Goal: Find specific page/section: Find specific page/section

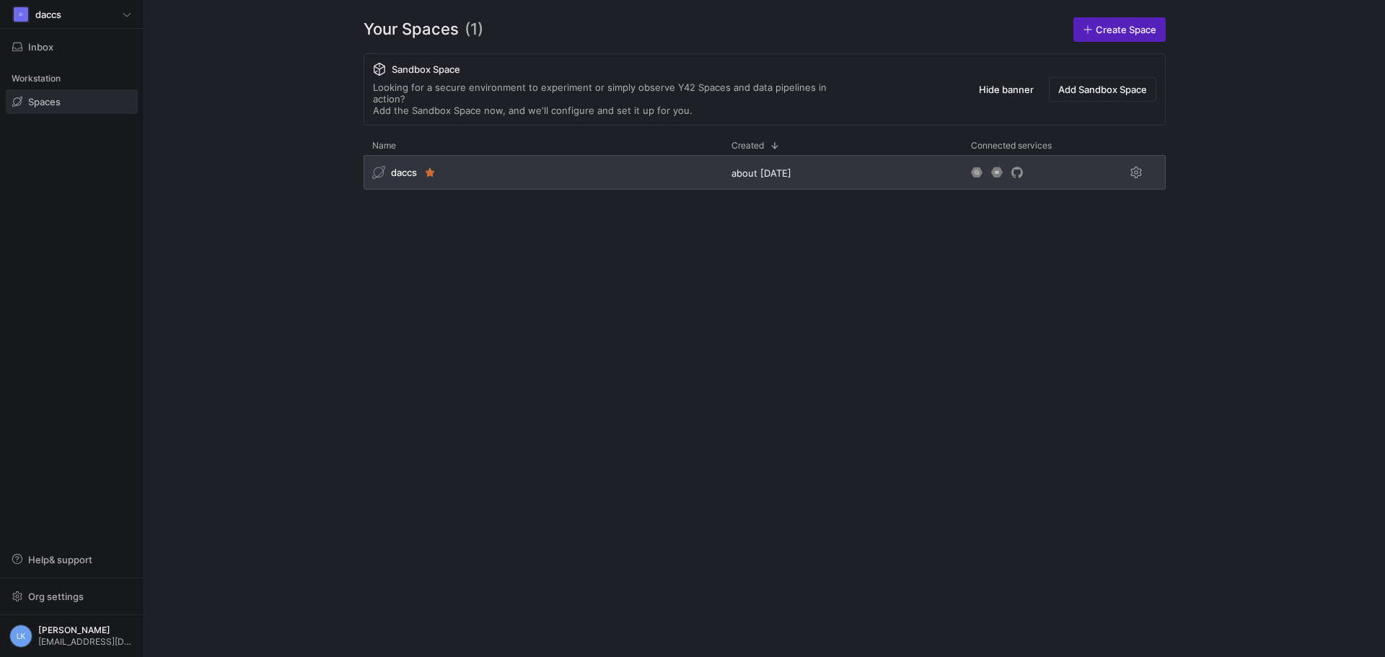
click at [404, 167] on span "daccs" at bounding box center [404, 173] width 26 height 12
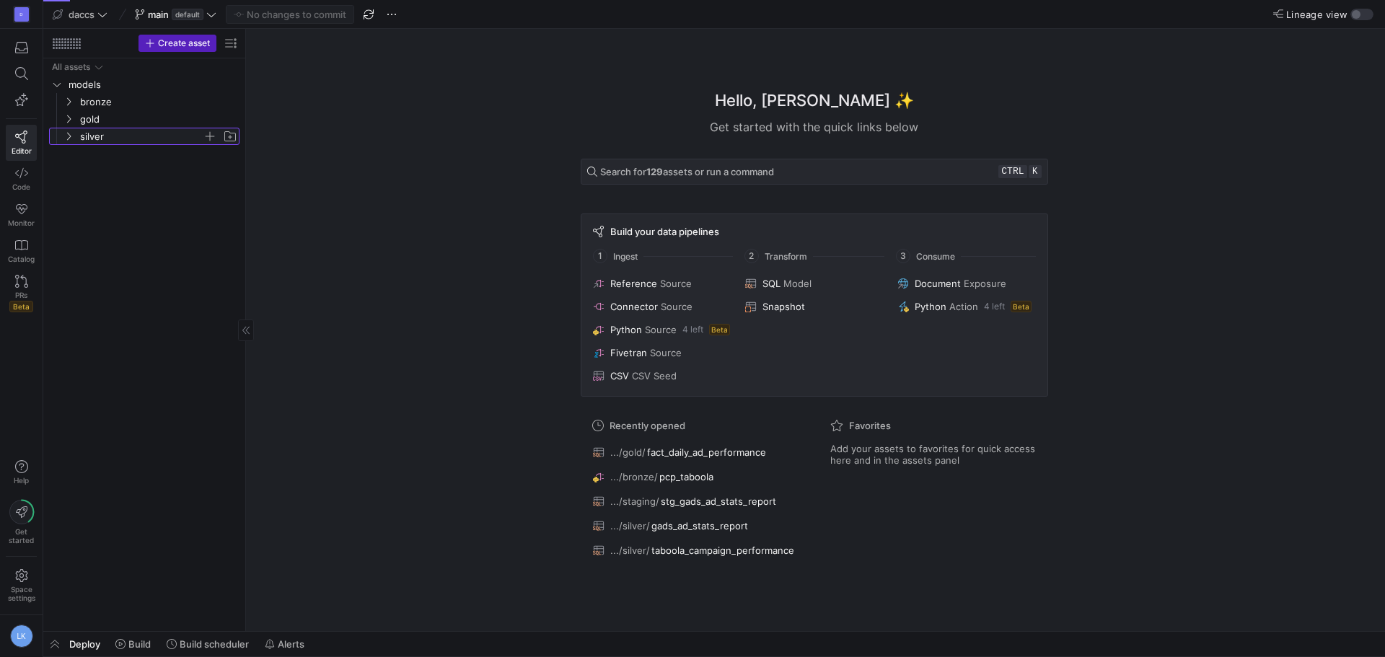
click at [72, 139] on icon "Press SPACE to select this row." at bounding box center [68, 136] width 10 height 9
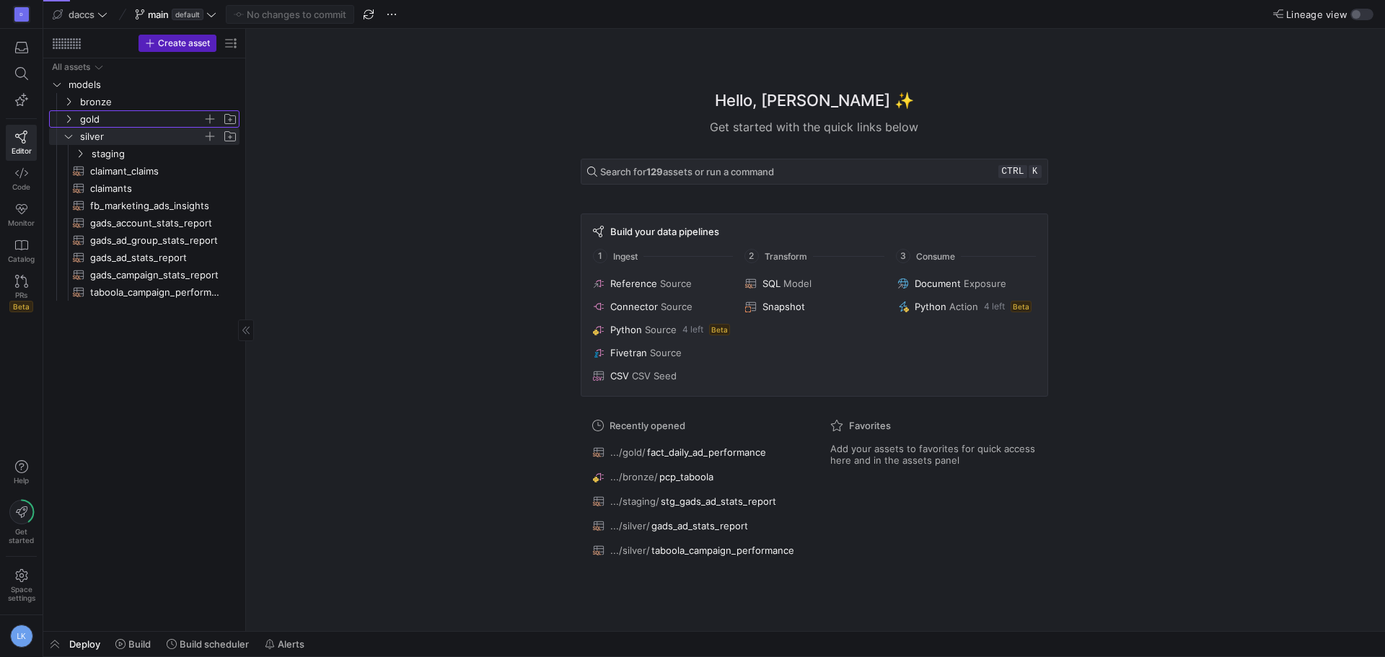
click at [68, 123] on icon "Press SPACE to select this row." at bounding box center [68, 119] width 10 height 9
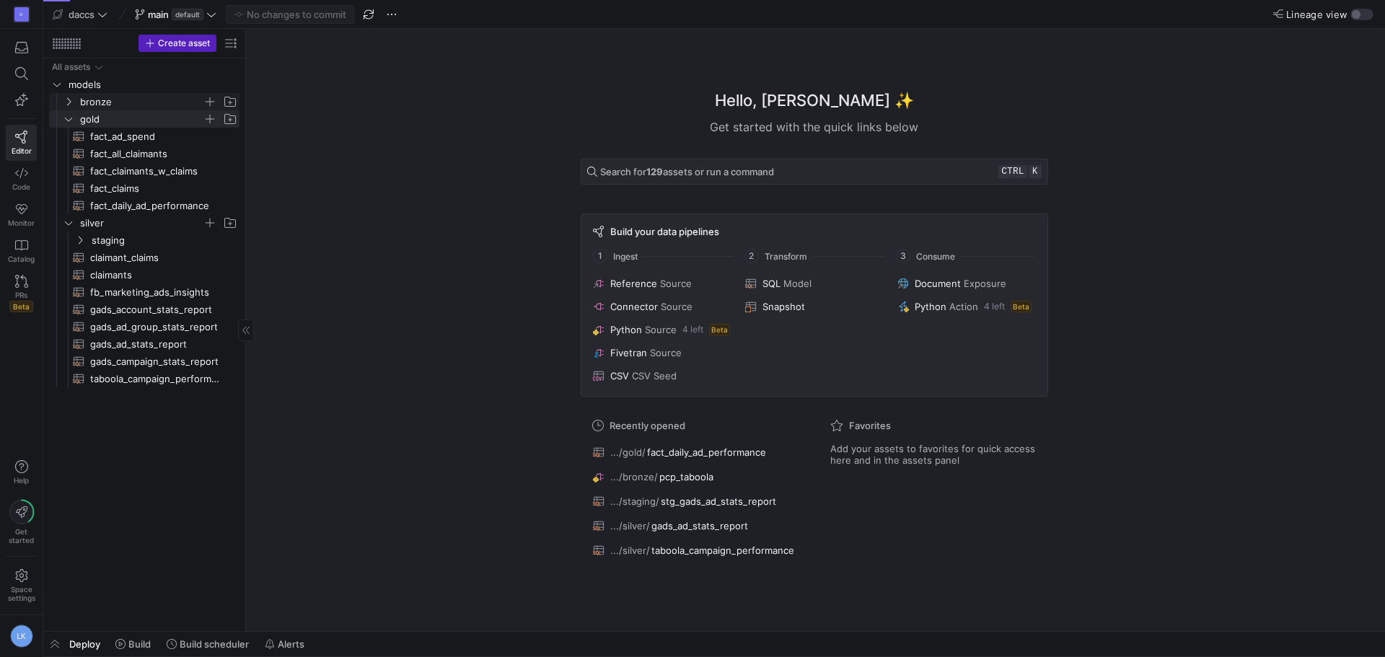
click at [63, 96] on y42-icon "Press SPACE to select this row." at bounding box center [69, 102] width 12 height 12
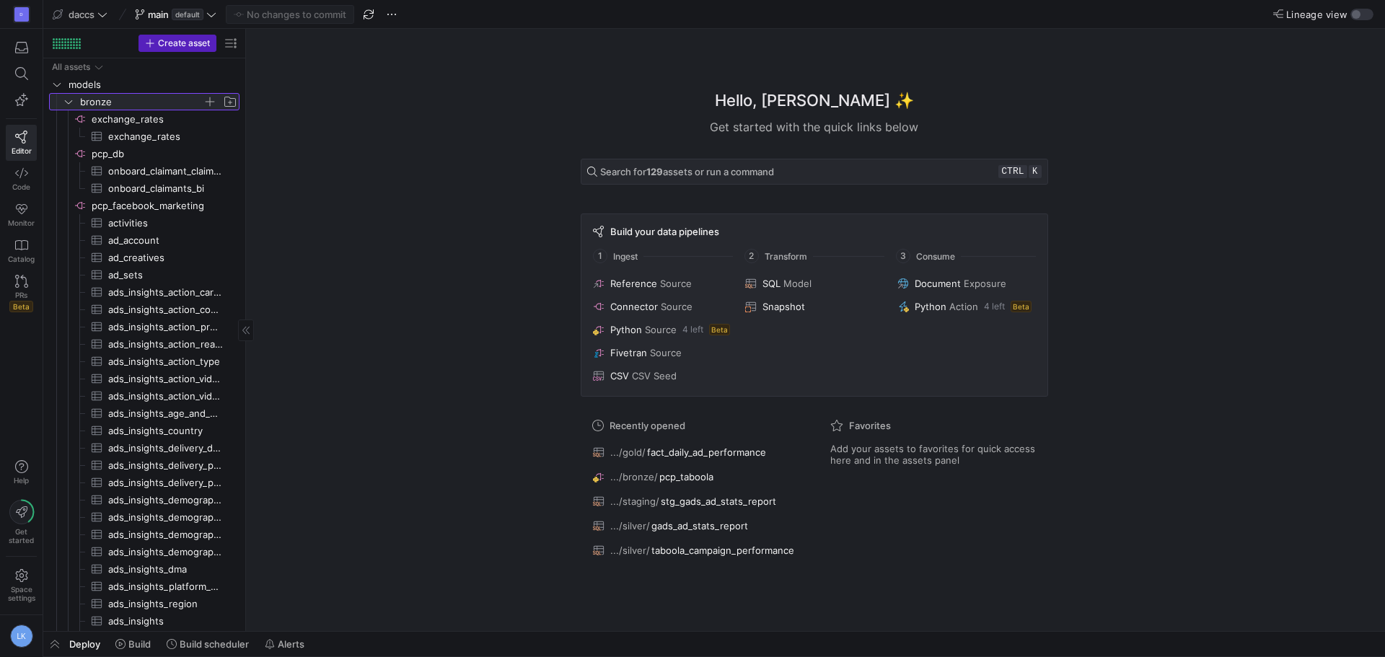
click at [63, 100] on icon at bounding box center [68, 101] width 10 height 9
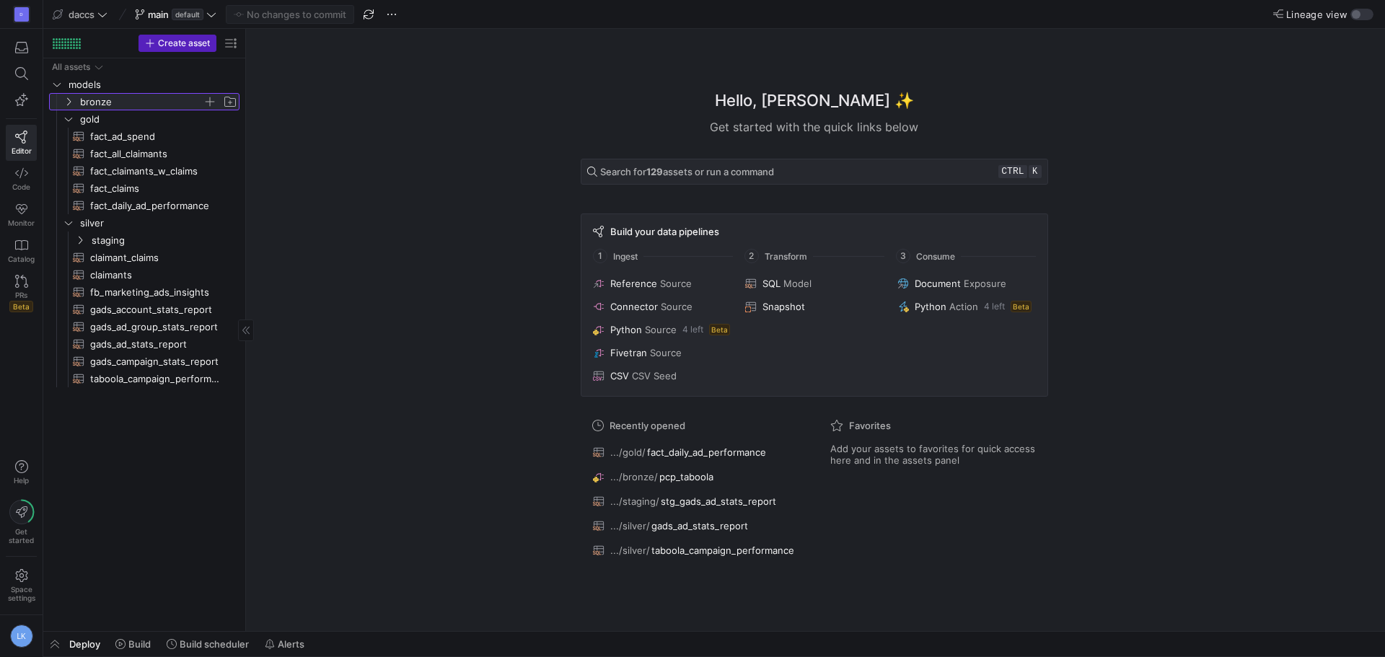
click at [68, 97] on icon at bounding box center [68, 101] width 10 height 9
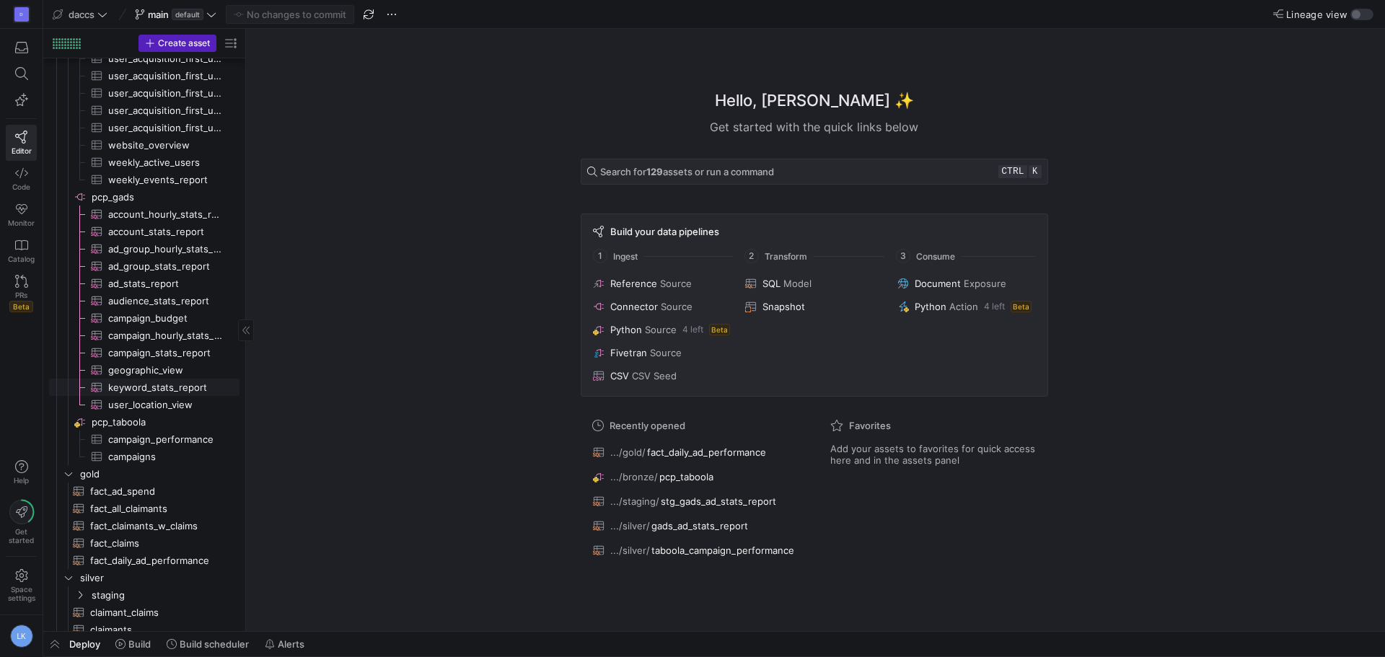
scroll to position [1626, 0]
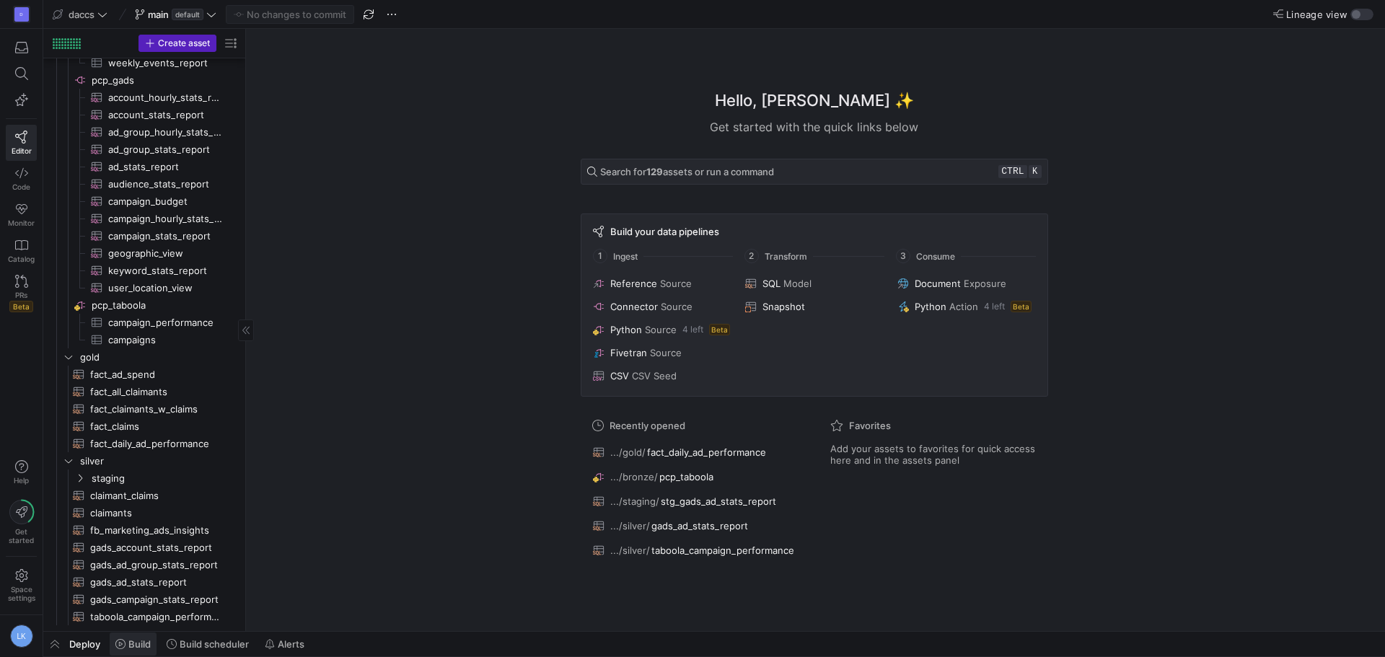
click at [118, 644] on icon at bounding box center [120, 644] width 10 height 10
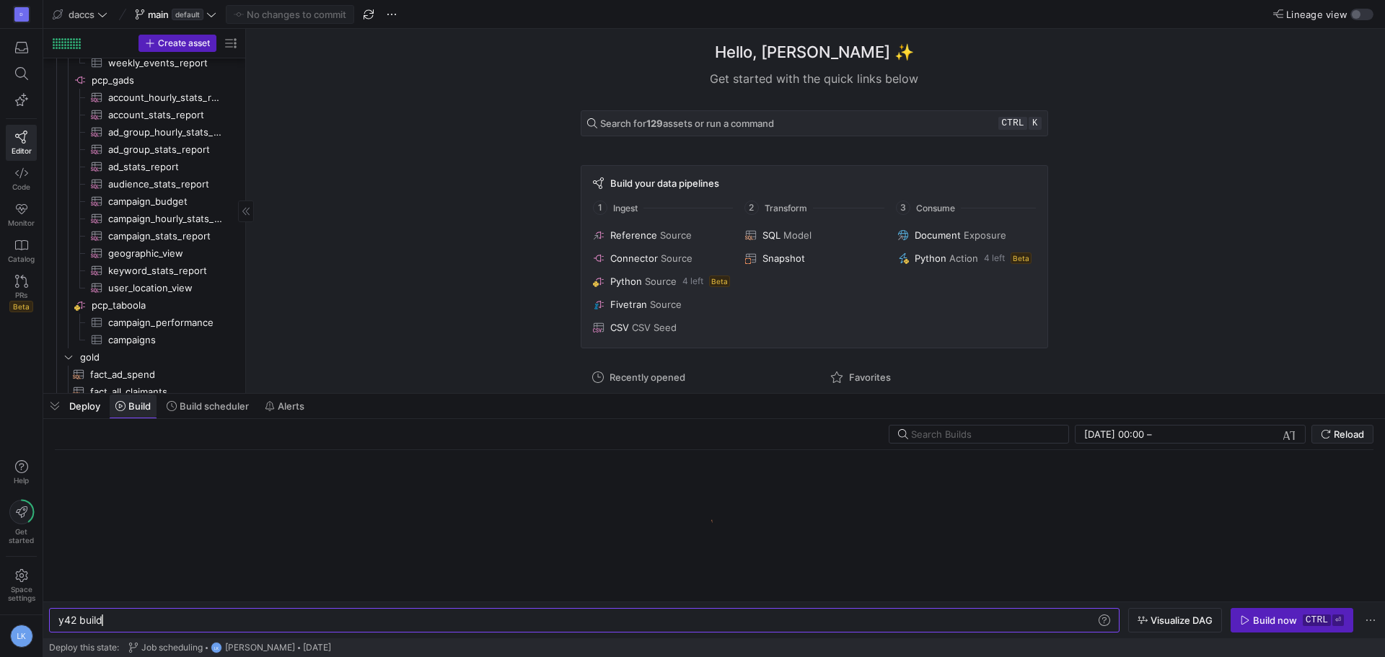
scroll to position [0, 43]
